Goal: Communication & Community: Answer question/provide support

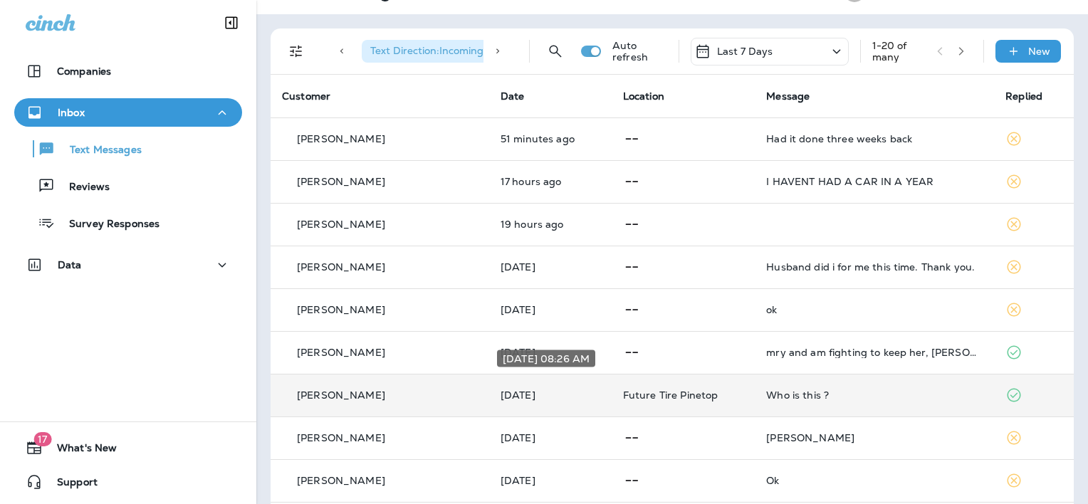
scroll to position [71, 0]
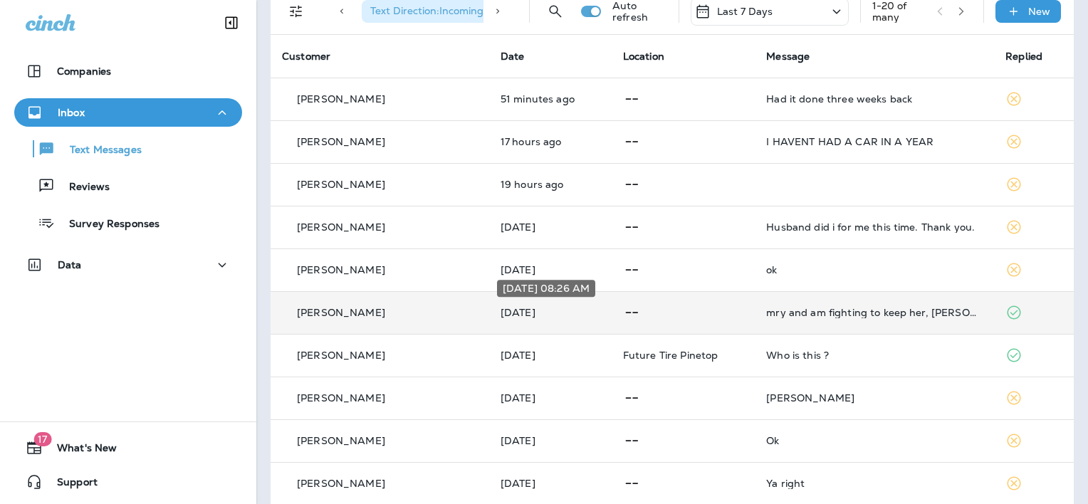
click at [508, 308] on p "[DATE]" at bounding box center [551, 312] width 100 height 11
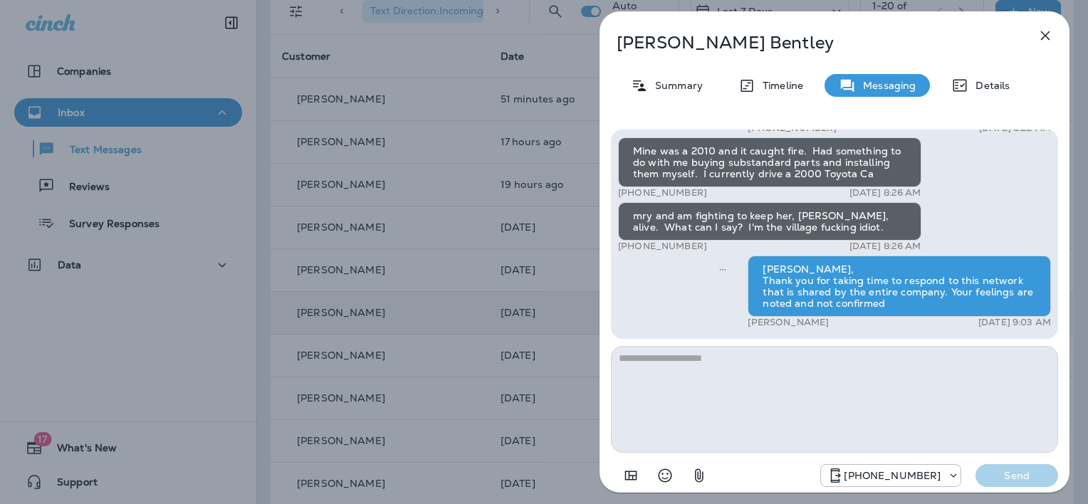
click at [1046, 34] on icon "button" at bounding box center [1045, 35] width 9 height 9
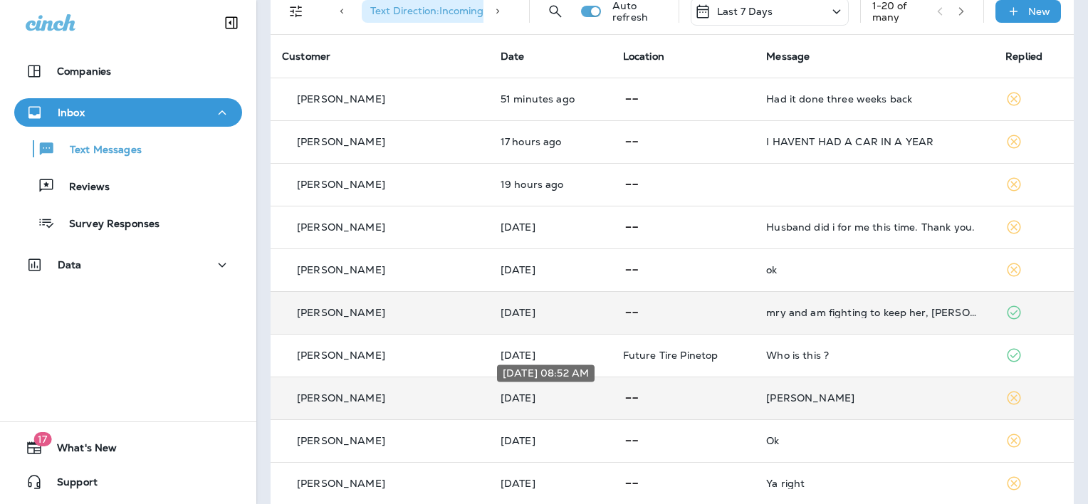
click at [512, 398] on p "Saturday" at bounding box center [551, 397] width 100 height 11
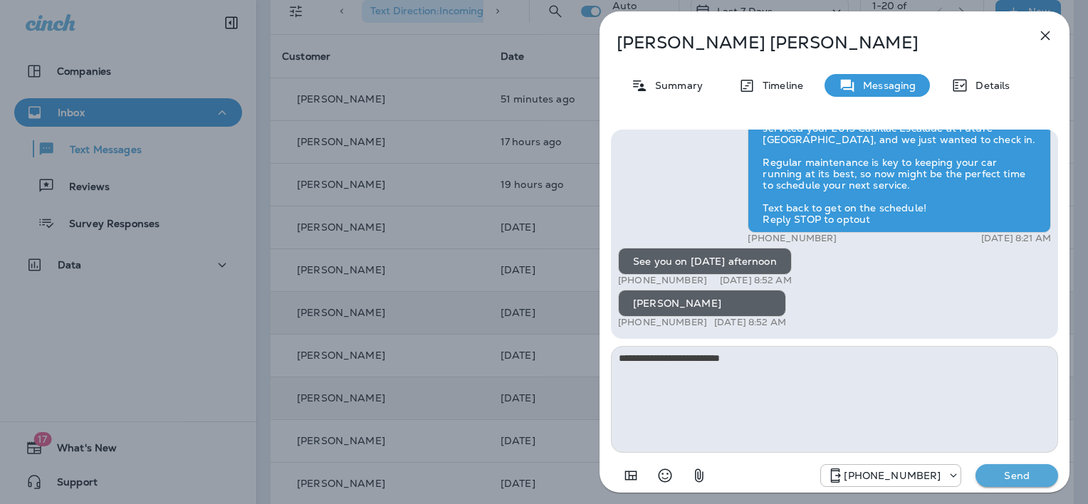
type textarea "**********"
click at [1003, 478] on p "Send" at bounding box center [1017, 475] width 60 height 13
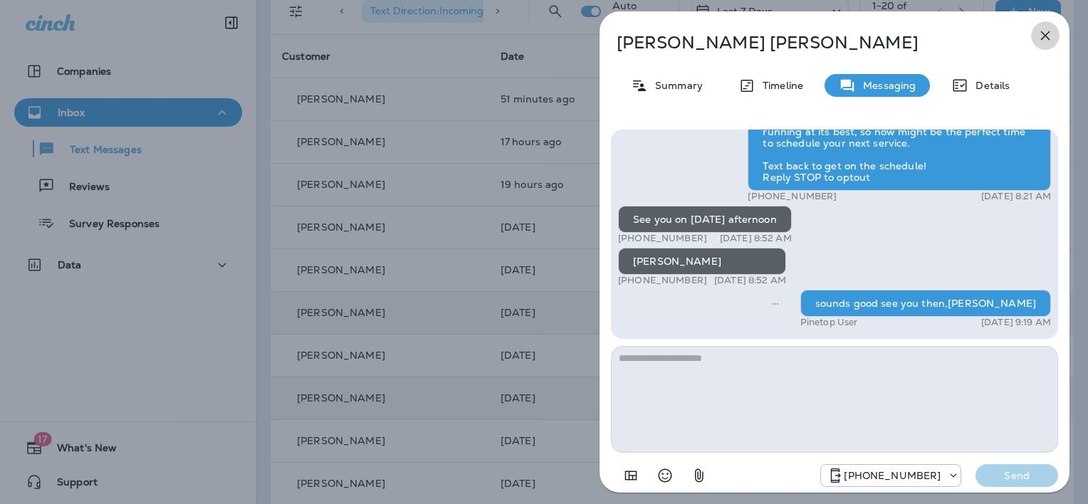
click at [1045, 30] on icon "button" at bounding box center [1045, 35] width 17 height 17
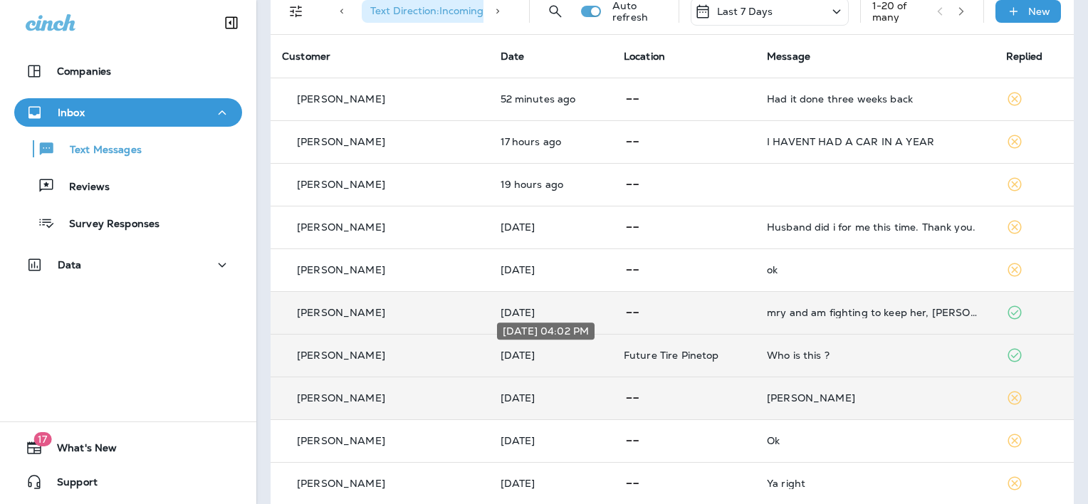
click at [526, 352] on p "[DATE]" at bounding box center [551, 355] width 100 height 11
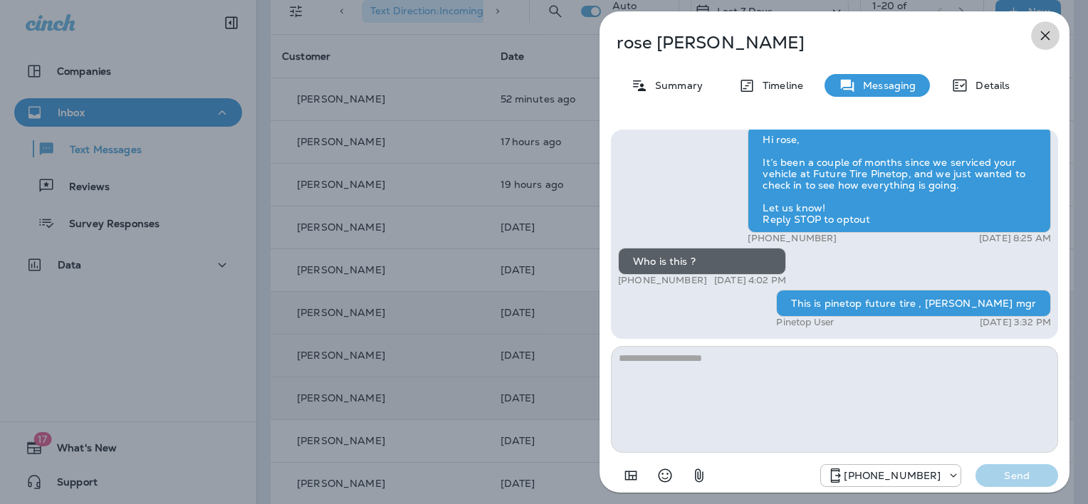
click at [1045, 33] on icon "button" at bounding box center [1045, 35] width 17 height 17
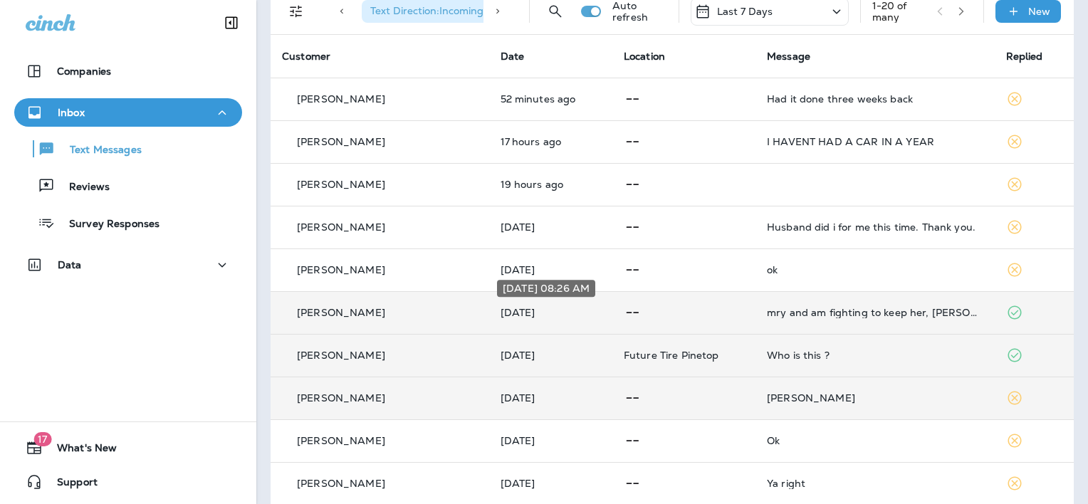
click at [512, 311] on p "[DATE]" at bounding box center [551, 312] width 100 height 11
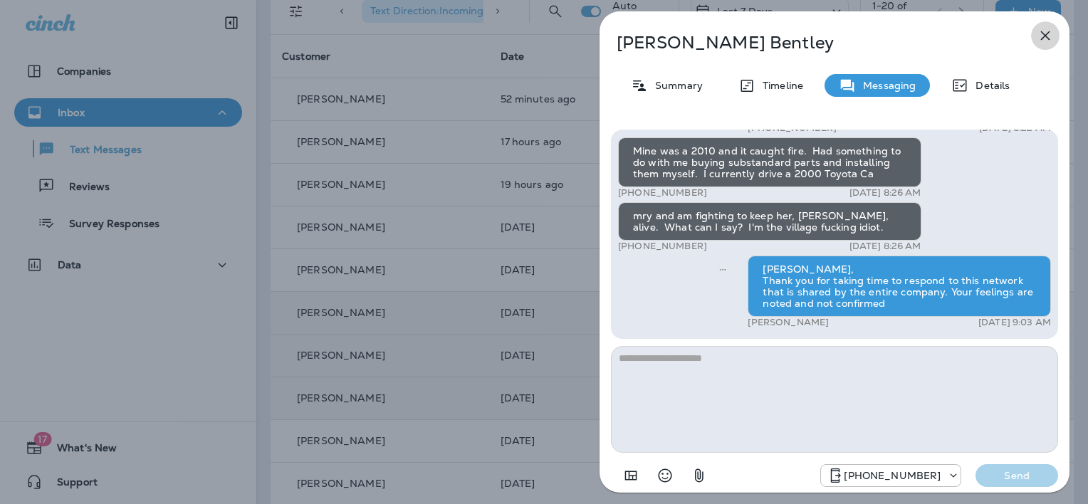
click at [1043, 33] on icon "button" at bounding box center [1045, 35] width 17 height 17
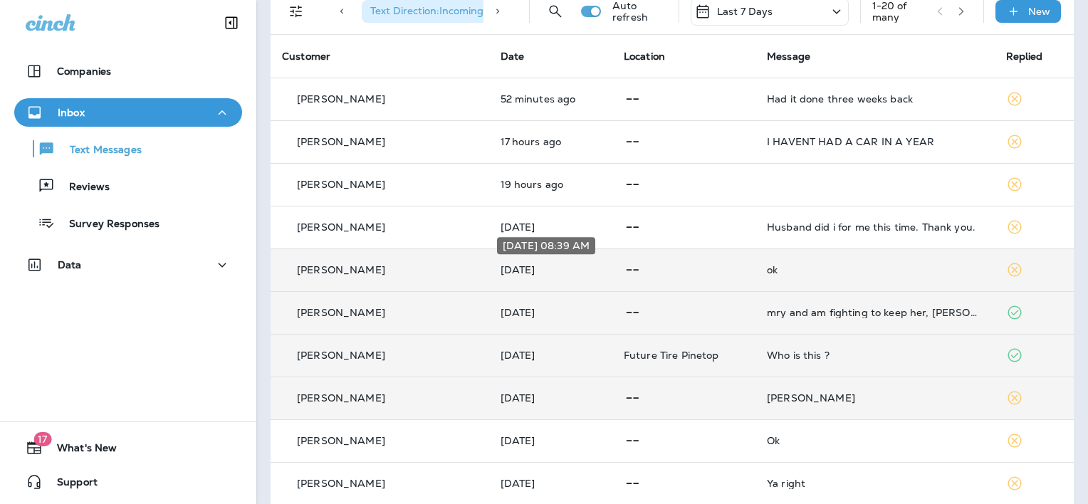
click at [530, 270] on p "[DATE]" at bounding box center [551, 269] width 100 height 11
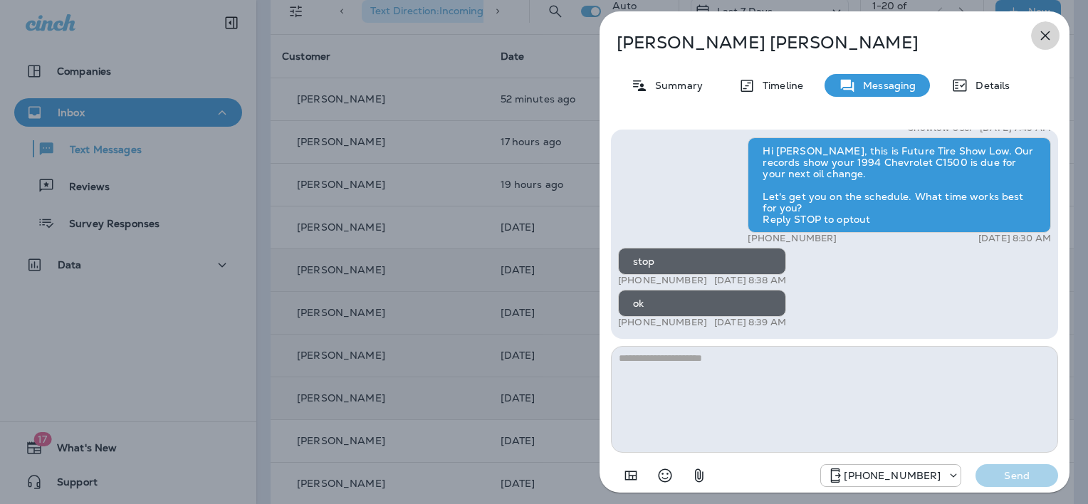
click at [1046, 32] on icon "button" at bounding box center [1045, 35] width 17 height 17
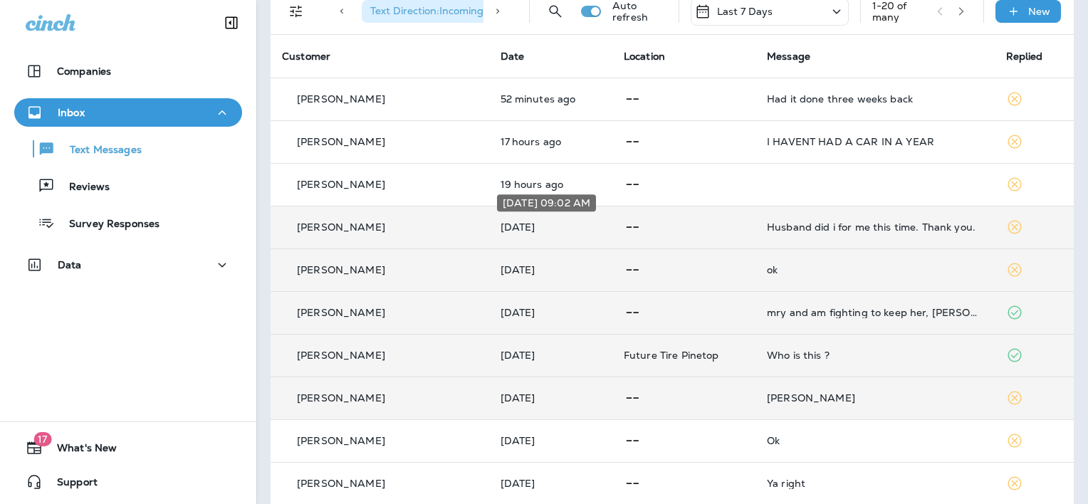
click at [524, 224] on p "[DATE]" at bounding box center [551, 226] width 100 height 11
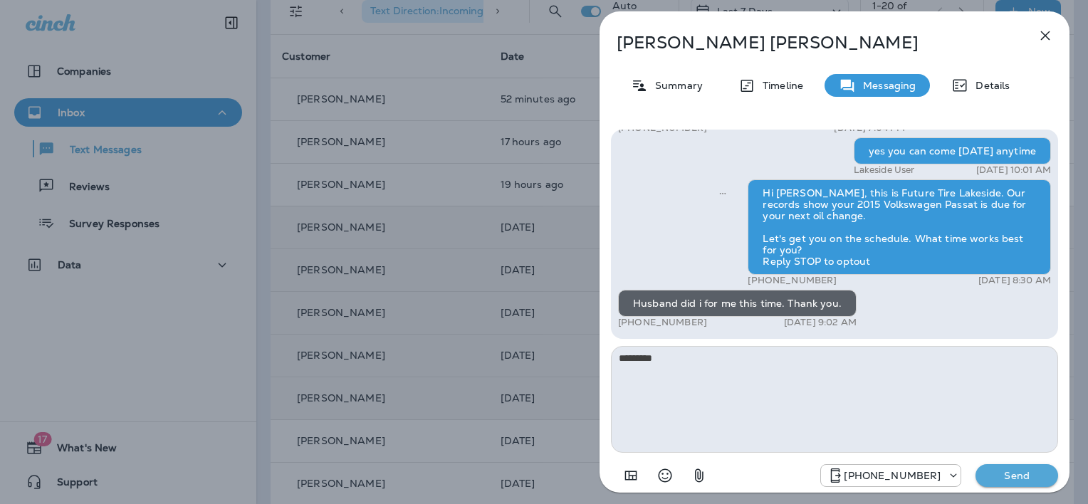
type textarea "*********"
click at [1026, 475] on p "Send" at bounding box center [1017, 475] width 60 height 13
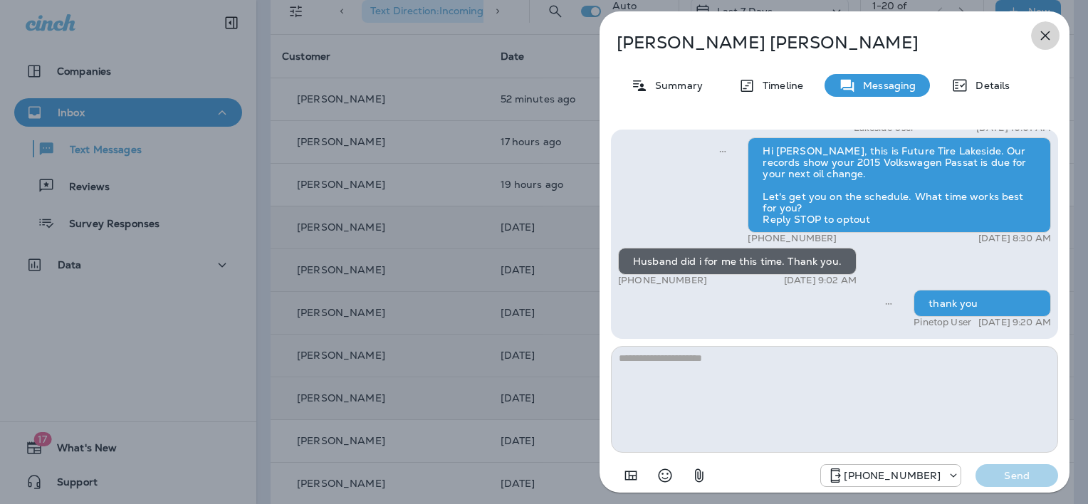
click at [1043, 33] on icon "button" at bounding box center [1045, 35] width 17 height 17
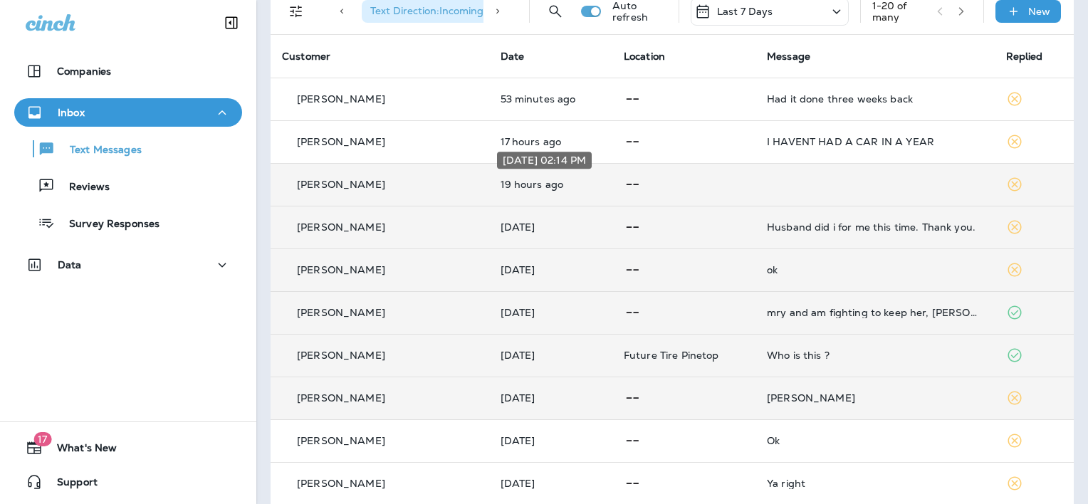
click at [523, 182] on p "19 hours ago" at bounding box center [551, 184] width 100 height 11
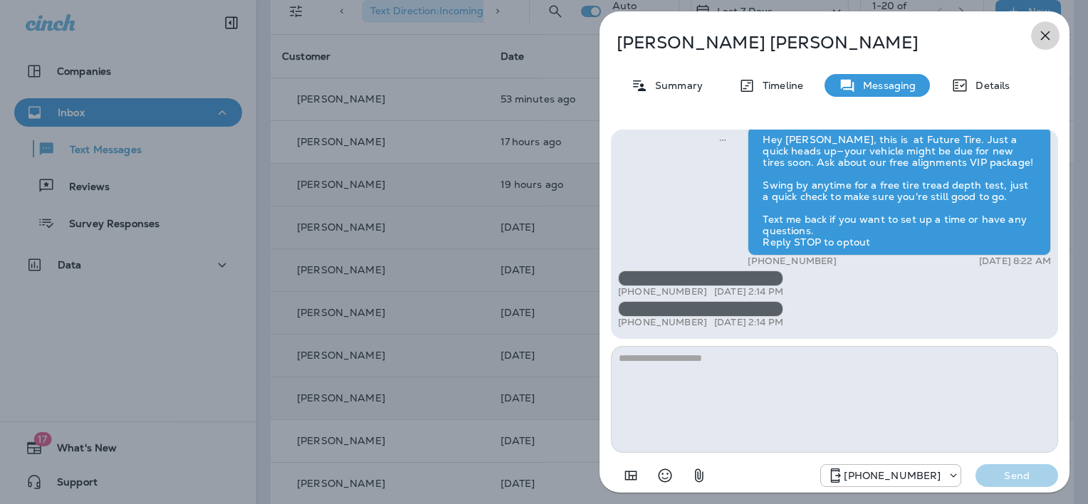
click at [1043, 35] on icon "button" at bounding box center [1045, 35] width 17 height 17
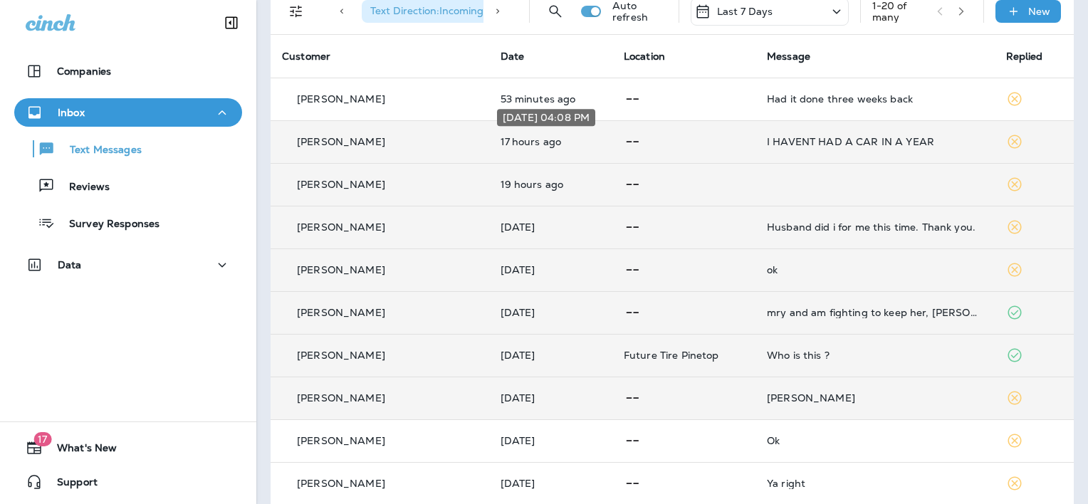
click at [506, 136] on p "17 hours ago" at bounding box center [551, 141] width 100 height 11
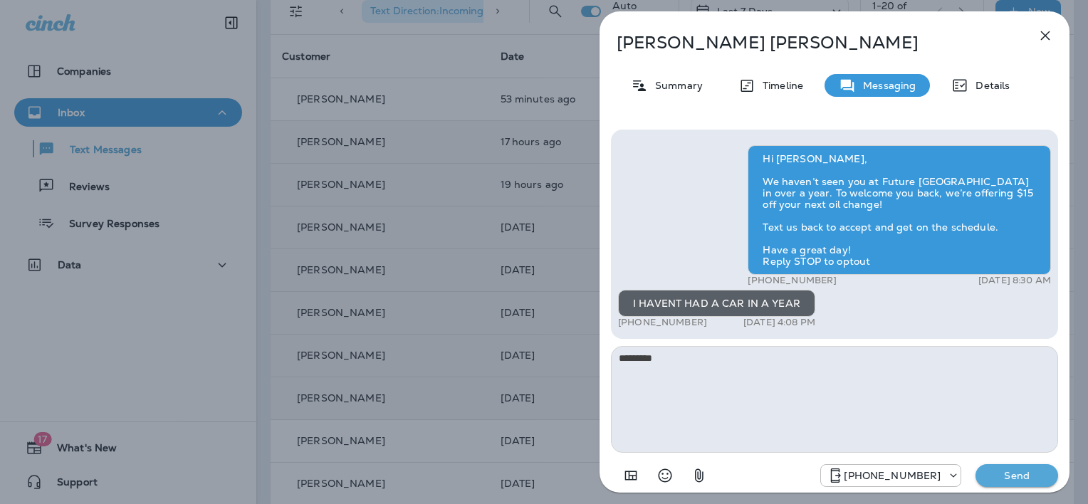
type textarea "*********"
click at [1028, 471] on p "Send" at bounding box center [1017, 475] width 60 height 13
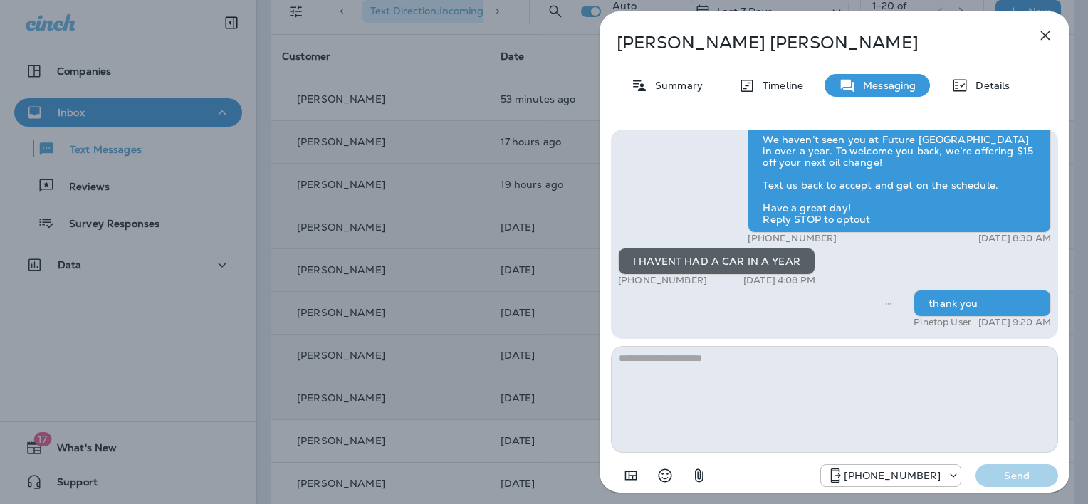
click at [1043, 33] on icon "button" at bounding box center [1045, 35] width 17 height 17
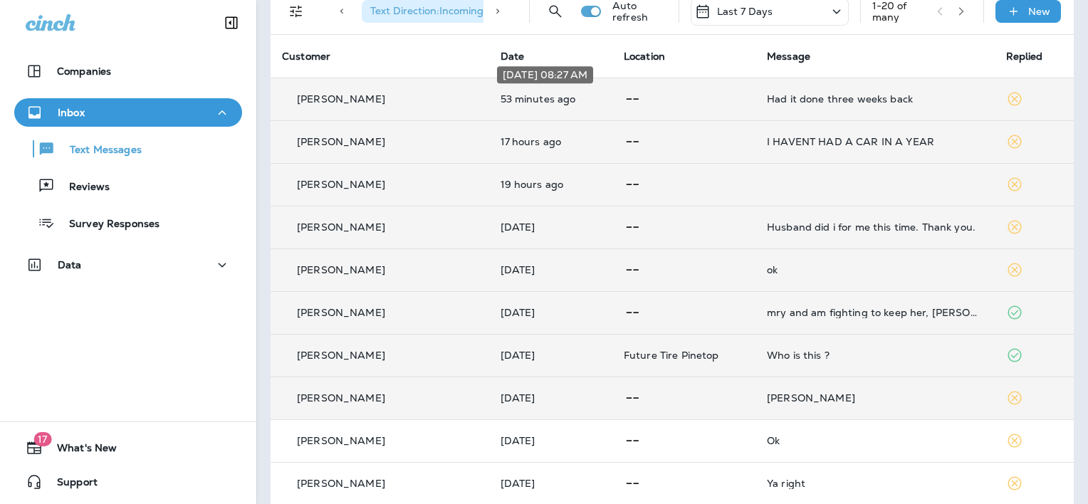
click at [546, 97] on p "53 minutes ago" at bounding box center [551, 98] width 100 height 11
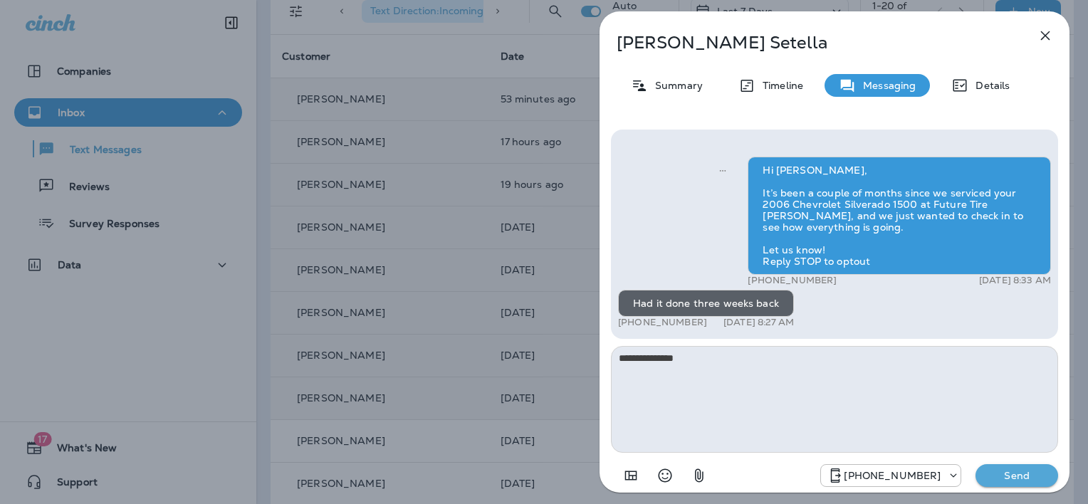
type textarea "**********"
click at [989, 478] on p "Send" at bounding box center [1017, 475] width 60 height 13
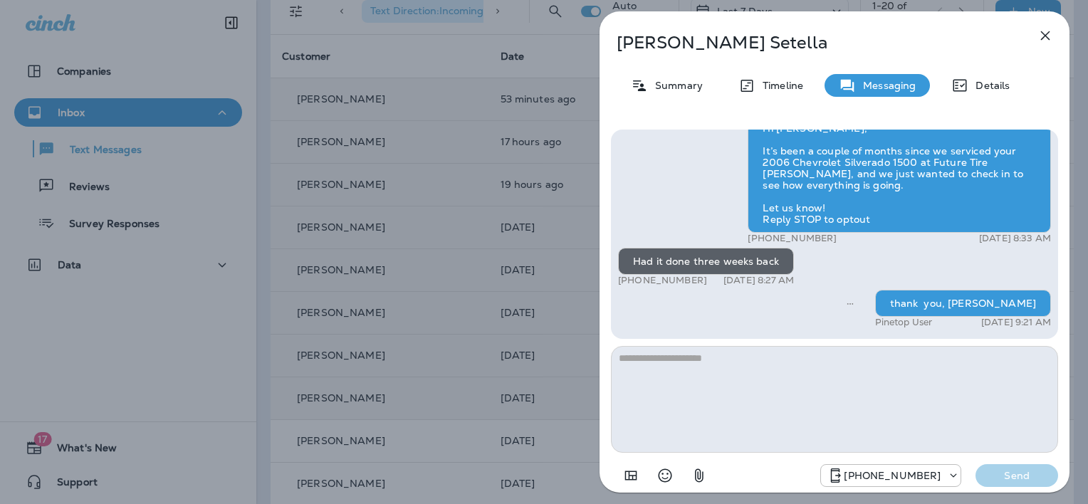
click at [1047, 34] on icon "button" at bounding box center [1045, 35] width 17 height 17
